Goal: Task Accomplishment & Management: Use online tool/utility

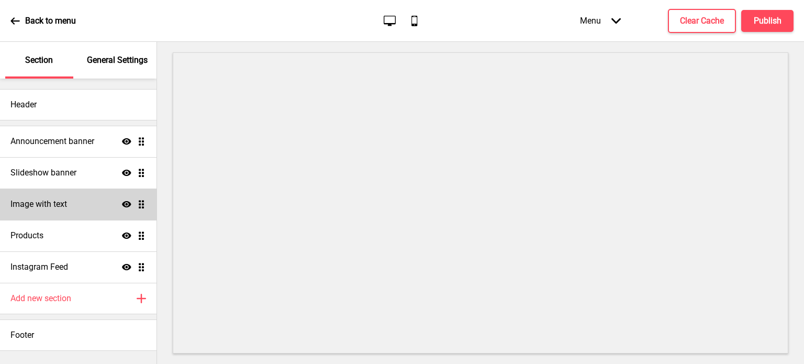
click at [87, 205] on div "Image with text Show Drag" at bounding box center [78, 203] width 157 height 31
select select "right"
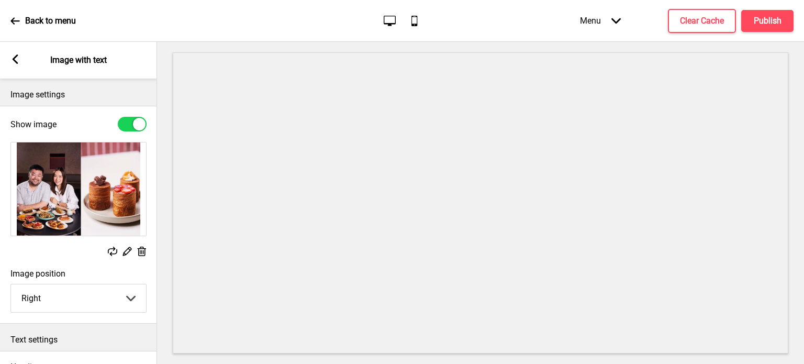
click at [135, 121] on div at bounding box center [139, 124] width 13 height 13
checkbox input "false"
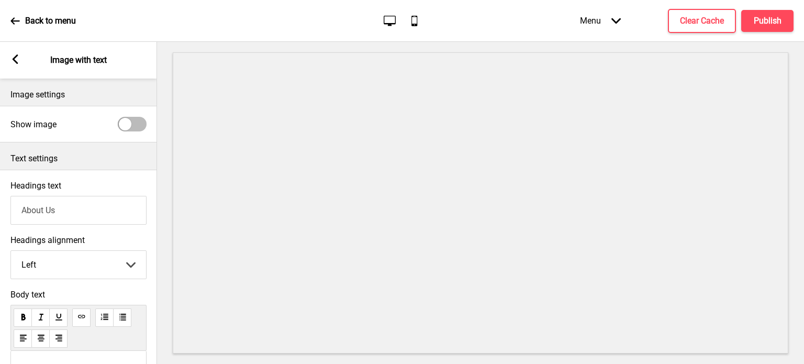
click at [15, 61] on icon at bounding box center [16, 58] width 6 height 9
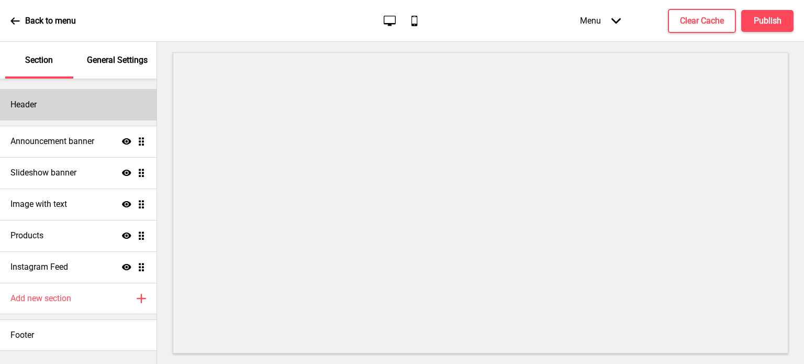
click at [43, 100] on div "Header" at bounding box center [78, 104] width 157 height 31
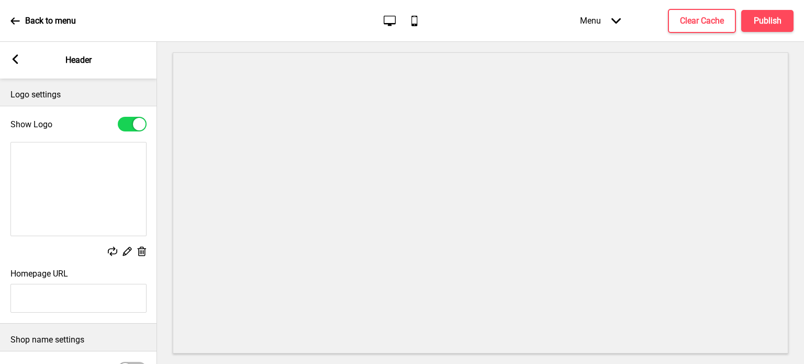
scroll to position [131, 0]
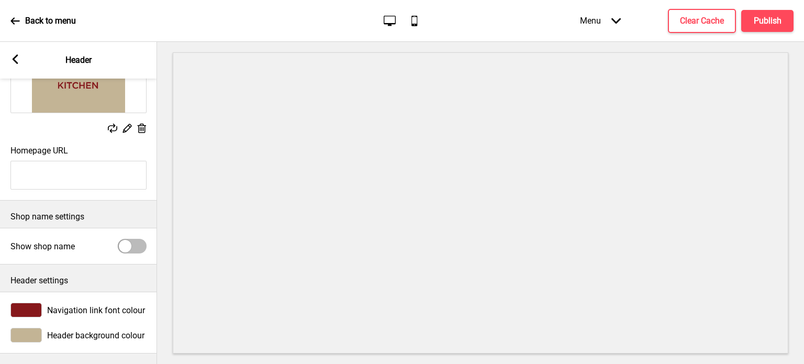
click at [14, 63] on rect at bounding box center [14, 58] width 9 height 9
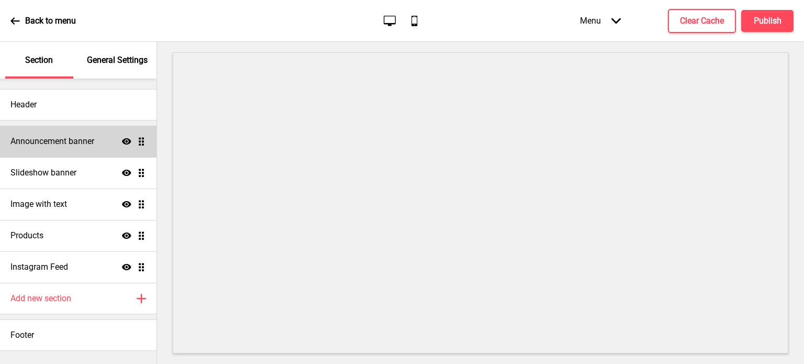
click at [71, 144] on h4 "Announcement banner" at bounding box center [52, 142] width 84 height 12
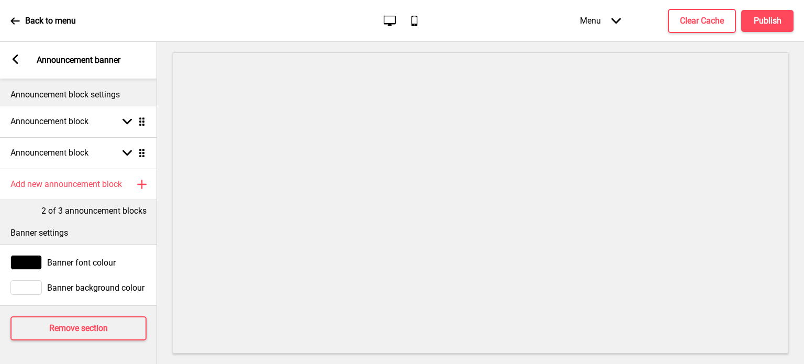
scroll to position [4, 0]
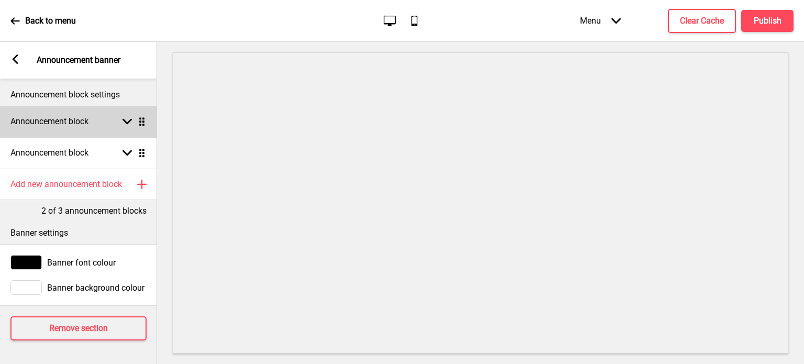
click at [130, 118] on rect at bounding box center [127, 121] width 9 height 9
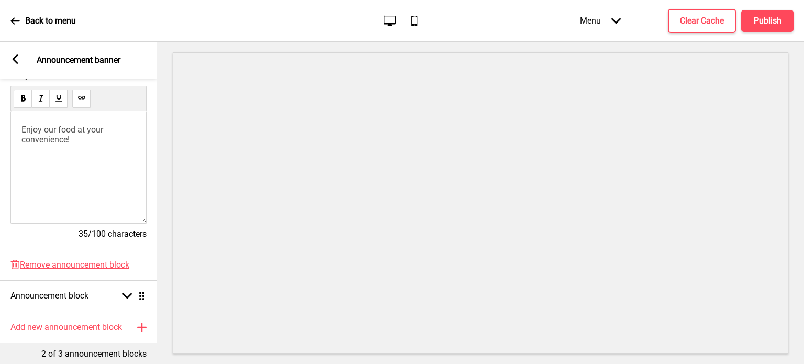
scroll to position [0, 0]
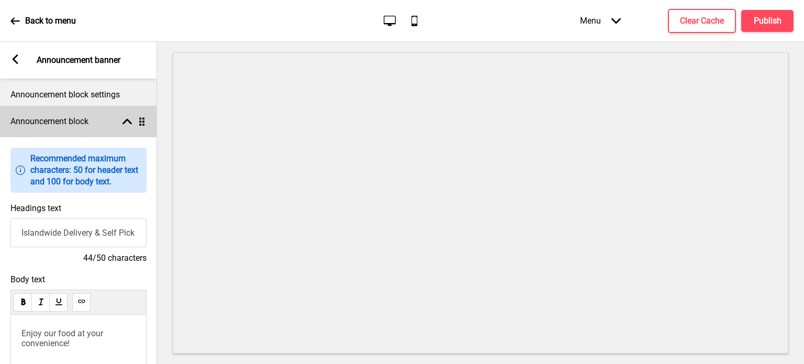
click at [135, 115] on div "Announcement block Arrow up Drag" at bounding box center [78, 121] width 157 height 31
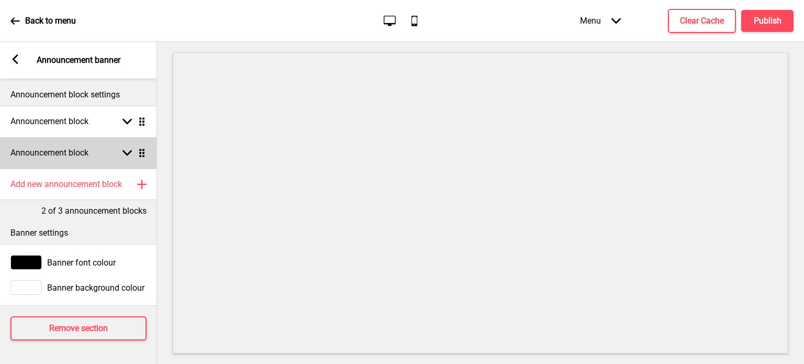
click at [128, 153] on rect at bounding box center [127, 152] width 9 height 9
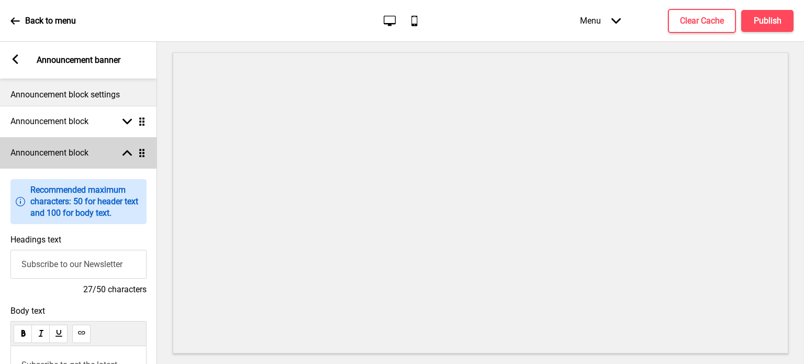
click at [128, 153] on rect at bounding box center [127, 152] width 9 height 9
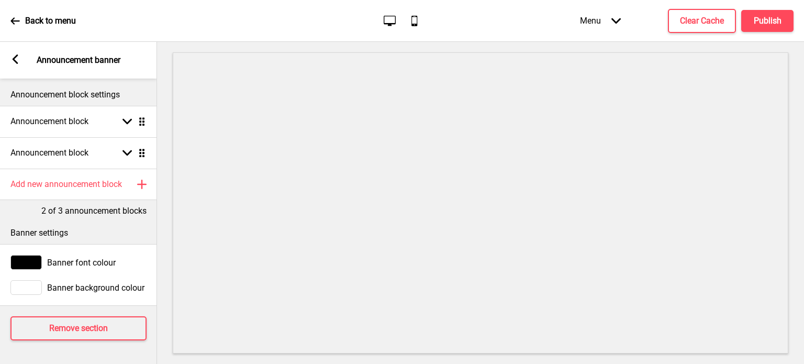
click at [14, 62] on rect at bounding box center [14, 58] width 9 height 9
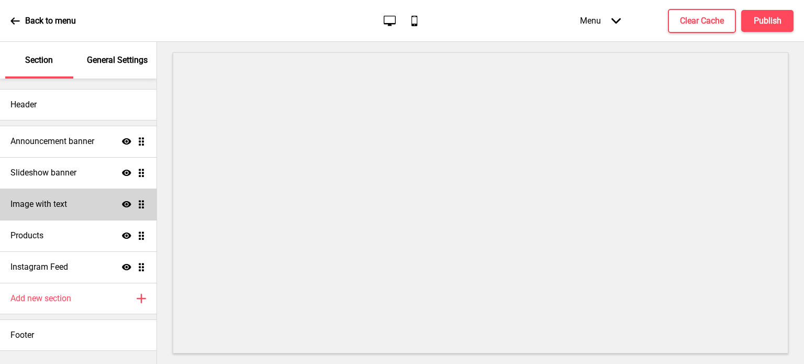
click at [76, 205] on div "Image with text Show Drag" at bounding box center [78, 203] width 157 height 31
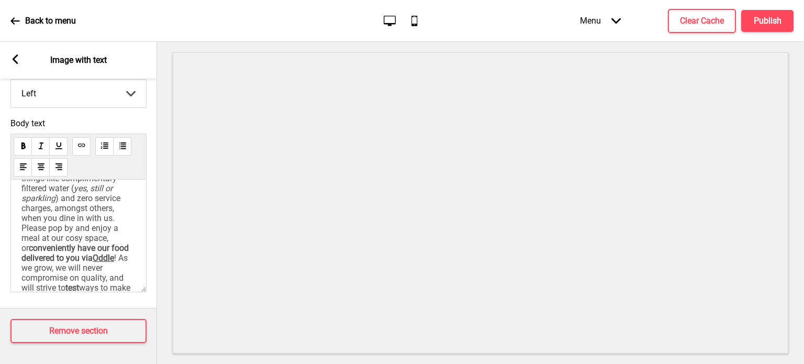
scroll to position [169, 0]
click at [39, 228] on span ") and zero service charges, amongst others, when you dine in with us. Please po…" at bounding box center [71, 224] width 101 height 60
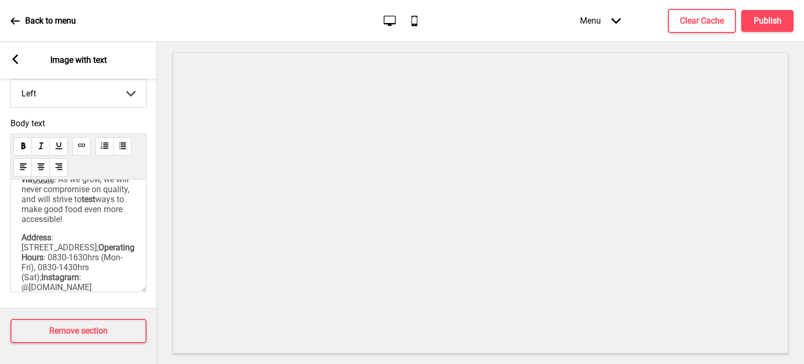
scroll to position [294, 0]
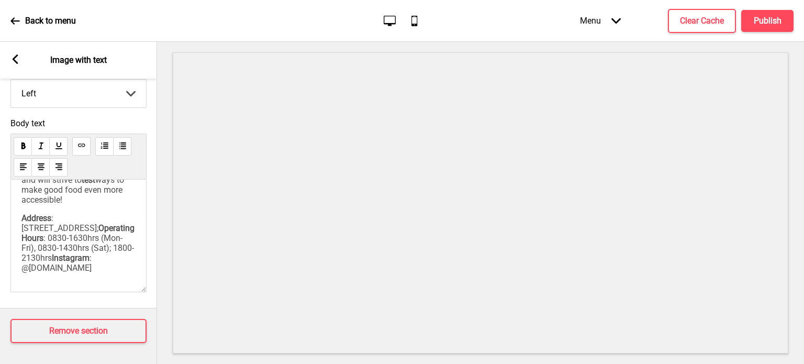
click at [91, 249] on span ": 0830-1630hrs (Mon-Fri), 0830-1430hrs (Sat); 1800-2130hrs" at bounding box center [77, 248] width 113 height 30
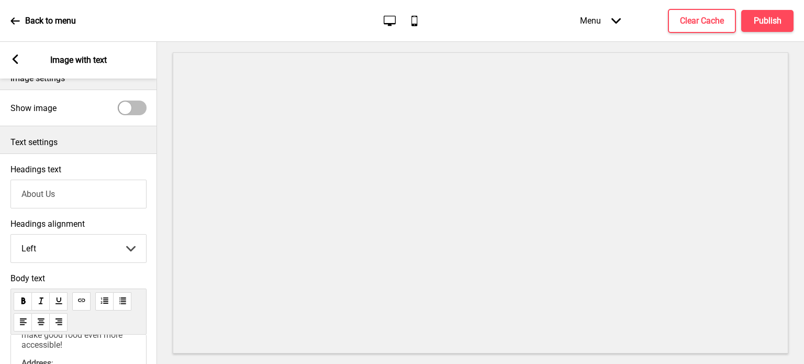
scroll to position [0, 0]
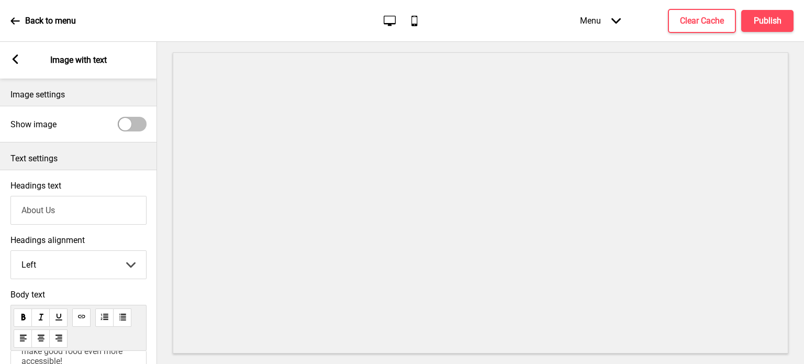
click at [762, 31] on div "Menu Arrow down Product Page Store Information Checkout Thank you Terms & Condi…" at bounding box center [665, 20] width 255 height 31
click at [758, 25] on h4 "Publish" at bounding box center [768, 21] width 28 height 12
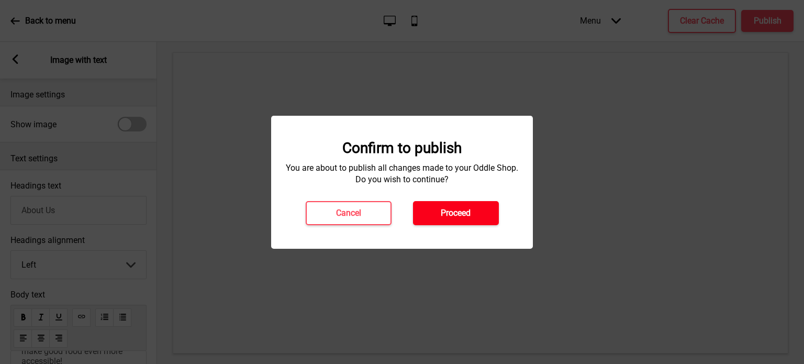
click at [445, 218] on h4 "Proceed" at bounding box center [456, 213] width 30 height 12
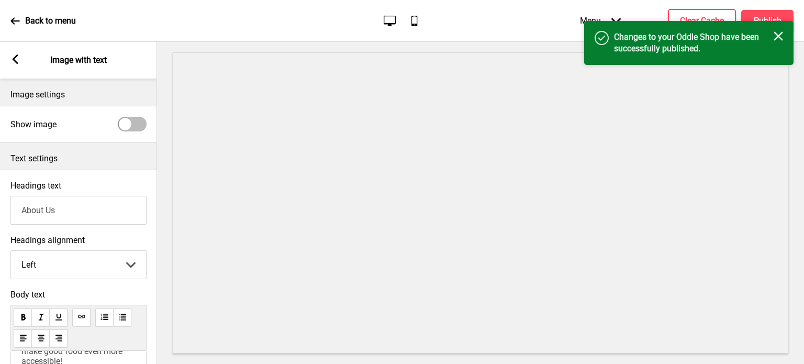
click at [779, 40] on icon "Close" at bounding box center [778, 35] width 9 height 9
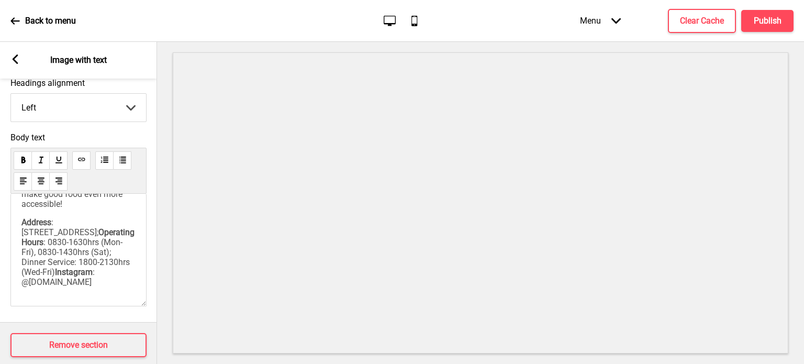
scroll to position [179, 0]
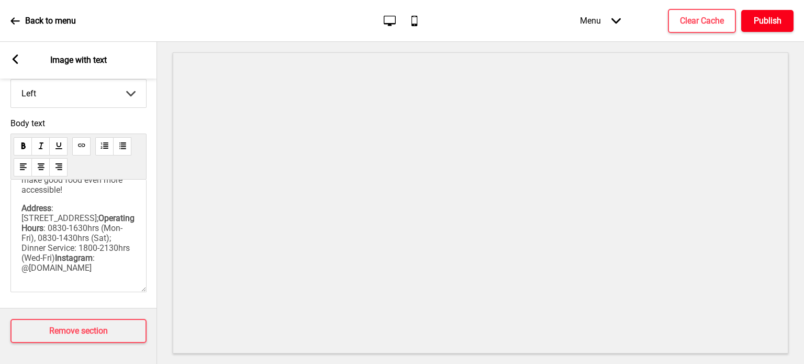
click at [759, 12] on button "Publish" at bounding box center [767, 21] width 52 height 22
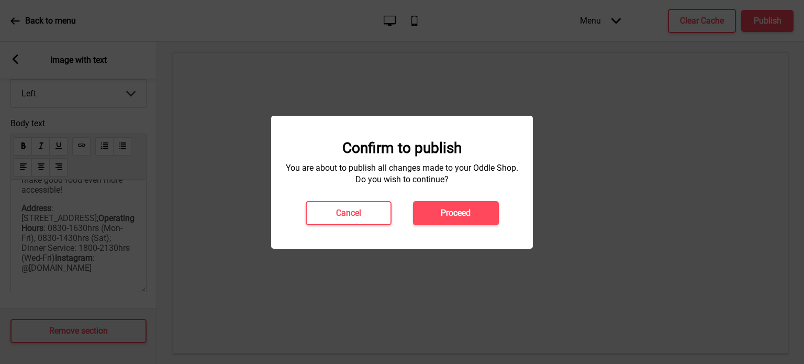
click at [450, 214] on h4 "Proceed" at bounding box center [456, 213] width 30 height 12
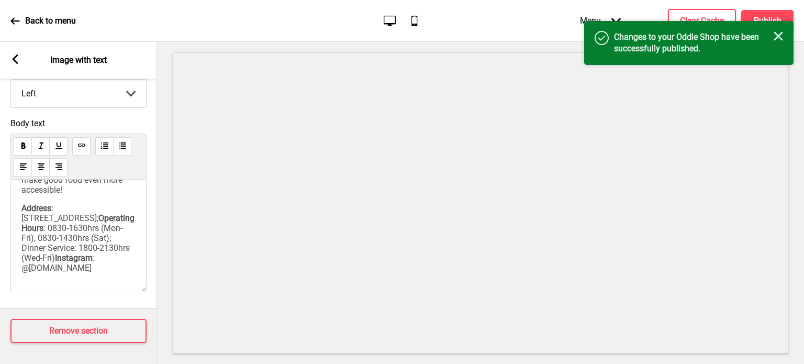
click at [13, 19] on icon at bounding box center [14, 20] width 9 height 7
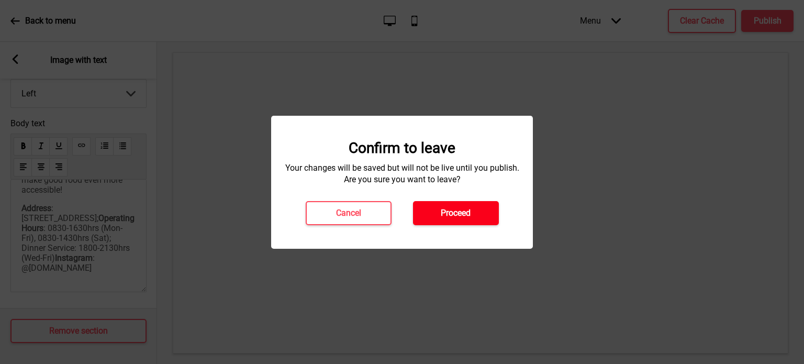
click at [454, 218] on h4 "Proceed" at bounding box center [456, 213] width 30 height 12
